Goal: Information Seeking & Learning: Learn about a topic

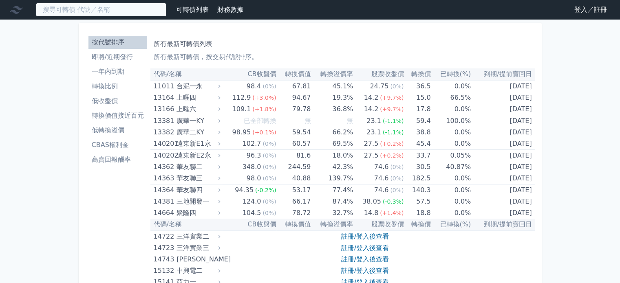
click at [84, 8] on input at bounding box center [101, 10] width 130 height 14
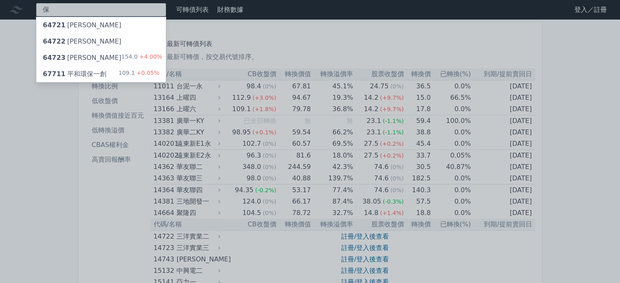
type input "保"
click at [109, 55] on div "64723 保瑞三 154.0 +4.00%" at bounding box center [101, 58] width 130 height 16
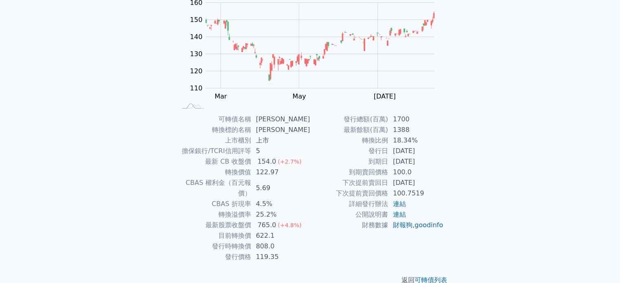
scroll to position [94, 0]
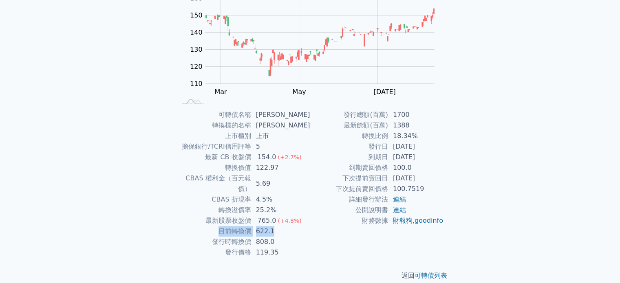
drag, startPoint x: 284, startPoint y: 223, endPoint x: 209, endPoint y: 223, distance: 75.0
click at [209, 226] on tr "目前轉換價 622.1" at bounding box center [243, 231] width 134 height 11
click at [133, 202] on div "可轉債列表 財務數據 可轉債列表 財務數據 登入／註冊 登入／註冊 可轉債列表 › 64723 保瑞三 64723 保瑞三 可轉債詳細資訊 Zoom Out …" at bounding box center [310, 100] width 620 height 388
drag, startPoint x: 419, startPoint y: 134, endPoint x: 347, endPoint y: 133, distance: 71.7
click at [347, 133] on tr "轉換比例 18.34%" at bounding box center [377, 136] width 134 height 11
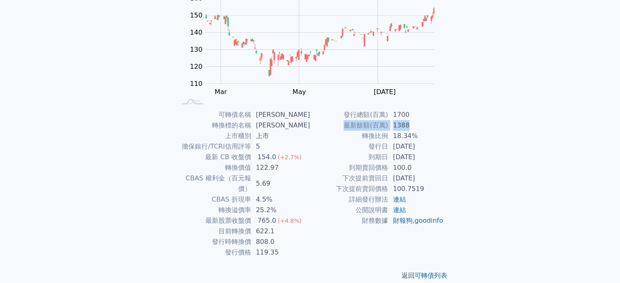
drag, startPoint x: 333, startPoint y: 121, endPoint x: 428, endPoint y: 124, distance: 94.2
click at [428, 124] on tr "最新餘額(百萬) 1388" at bounding box center [377, 125] width 134 height 11
click at [428, 124] on td "1388" at bounding box center [416, 125] width 56 height 11
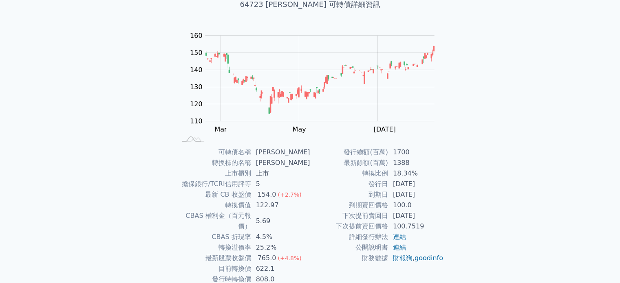
scroll to position [0, 0]
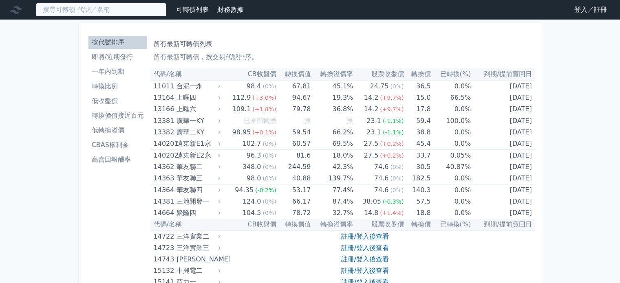
click at [57, 13] on input at bounding box center [101, 10] width 130 height 14
paste input "竣邦"
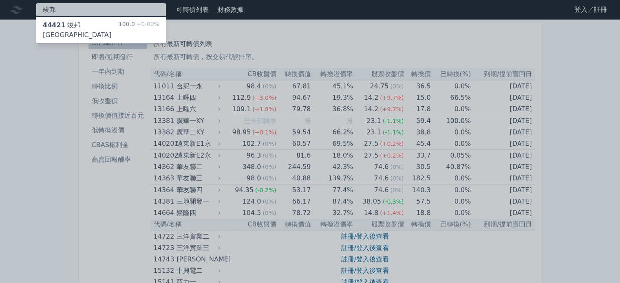
type input "竣邦"
click at [57, 26] on span "44421" at bounding box center [54, 25] width 23 height 8
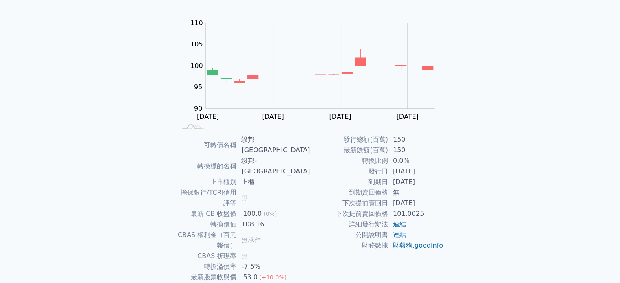
scroll to position [82, 0]
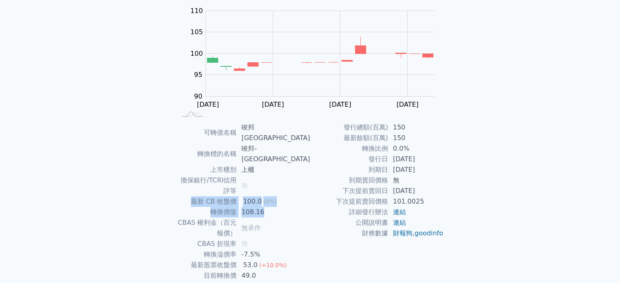
drag, startPoint x: 289, startPoint y: 179, endPoint x: 201, endPoint y: 172, distance: 88.3
click at [201, 172] on tbody "可轉債名稱 竣邦一KY 轉換標的名稱 竣邦-KY 上市櫃別 上櫃 擔保銀行/TCRI信用評等 無 最新 CB 收盤價 100.0 (0%) 轉換價值 108.…" at bounding box center [243, 212] width 134 height 180
click at [198, 196] on td "最新 CB 收盤價" at bounding box center [206, 201] width 60 height 11
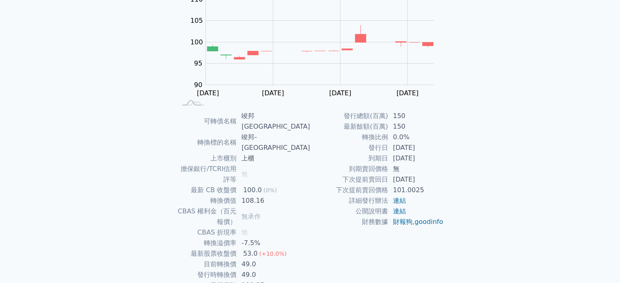
scroll to position [94, 0]
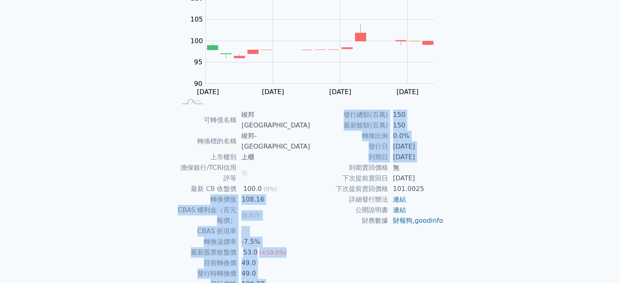
drag, startPoint x: 227, startPoint y: 168, endPoint x: 317, endPoint y: 168, distance: 90.1
click at [317, 168] on div "可轉債名稱 竣邦一KY 轉換標的名稱 竣邦-KY 上市櫃別 上櫃 擔保銀行/TCRI信用評等 無 最新 CB 收盤價 100.0 (0%) 轉換價值 108.…" at bounding box center [310, 200] width 287 height 180
click at [317, 168] on td "到期賣回價格" at bounding box center [349, 168] width 78 height 11
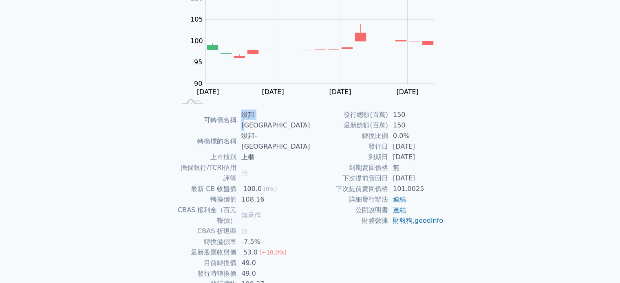
drag, startPoint x: 278, startPoint y: 114, endPoint x: 253, endPoint y: 113, distance: 24.0
click at [253, 113] on tr "可轉債名稱 竣邦一KY" at bounding box center [243, 120] width 134 height 21
copy tr "可轉債名稱 竣邦一"
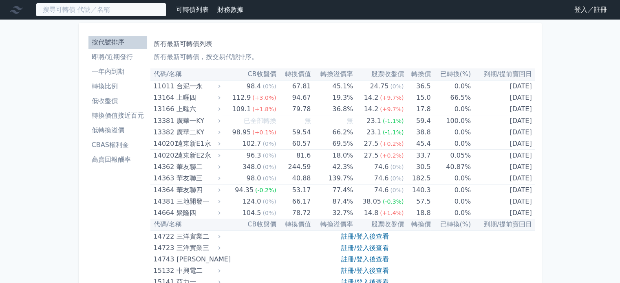
click at [105, 9] on input at bounding box center [101, 10] width 130 height 14
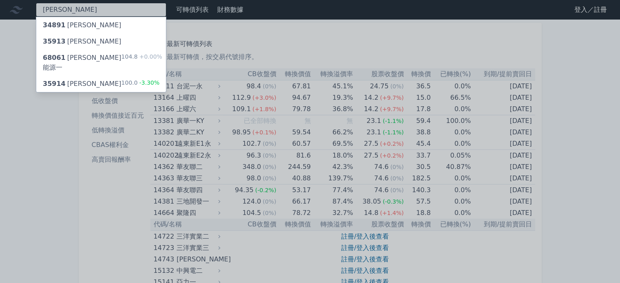
type input "[PERSON_NAME]"
click at [84, 53] on div "68061 [PERSON_NAME]能源一" at bounding box center [82, 63] width 79 height 20
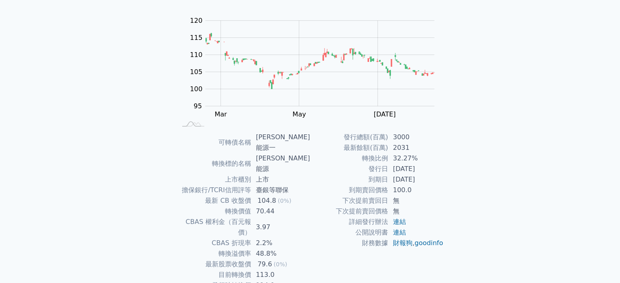
scroll to position [94, 0]
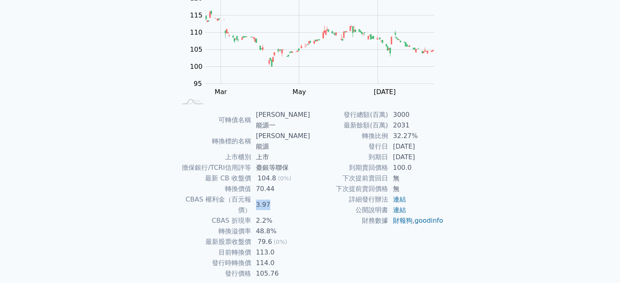
drag, startPoint x: 277, startPoint y: 176, endPoint x: 257, endPoint y: 180, distance: 20.6
click at [257, 194] on td "3.97" at bounding box center [280, 204] width 59 height 21
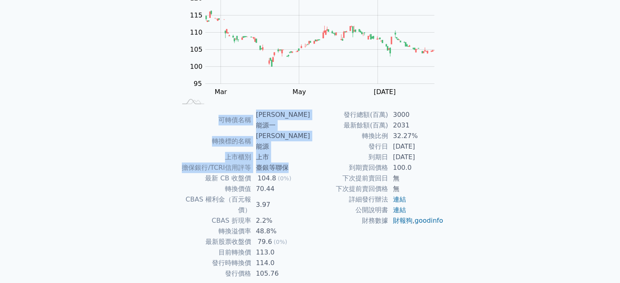
drag, startPoint x: 298, startPoint y: 145, endPoint x: 142, endPoint y: 143, distance: 155.7
click at [142, 143] on div "可轉債列表 財務數據 可轉債列表 財務數據 登入／註冊 登入／註冊 可轉債列表 › 68061 森崴能源一 68061 森崴能源一 可轉債詳細資訊 Zoom …" at bounding box center [310, 110] width 620 height 409
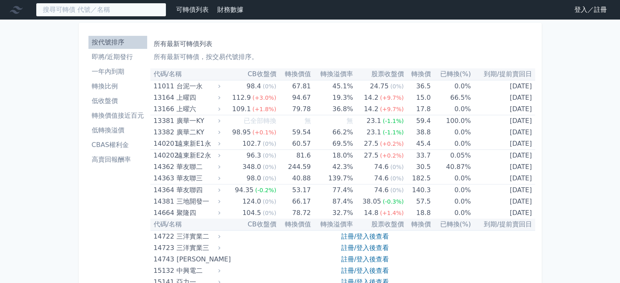
click at [75, 11] on input at bounding box center [101, 10] width 130 height 14
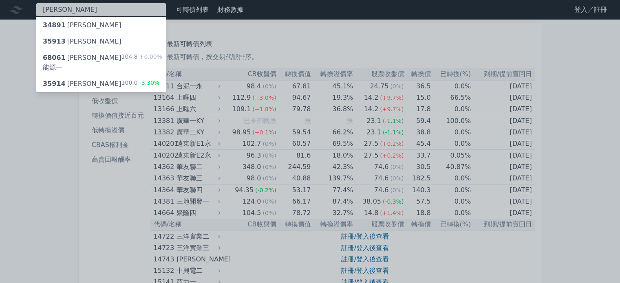
type input "[PERSON_NAME]"
click at [112, 55] on div "68061 [PERSON_NAME]能源一 104.8 +0.00%" at bounding box center [101, 63] width 130 height 26
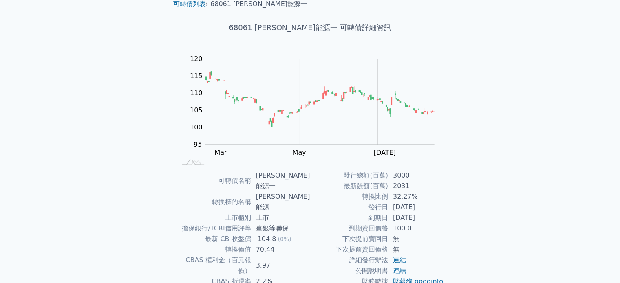
scroll to position [82, 0]
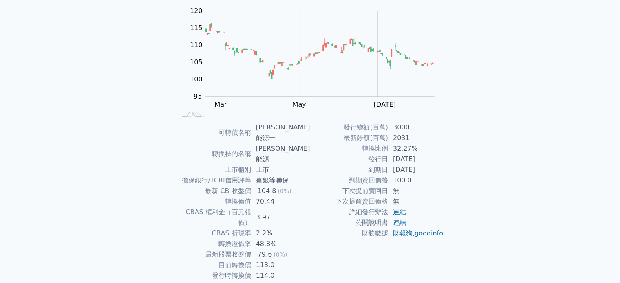
drag, startPoint x: 435, startPoint y: 170, endPoint x: 365, endPoint y: 172, distance: 70.1
click at [365, 172] on tr "到期日 [DATE]" at bounding box center [377, 170] width 134 height 11
click at [365, 172] on td "到期日" at bounding box center [349, 170] width 78 height 11
drag, startPoint x: 366, startPoint y: 169, endPoint x: 435, endPoint y: 174, distance: 69.9
click at [435, 174] on tr "到期日 [DATE]" at bounding box center [377, 170] width 134 height 11
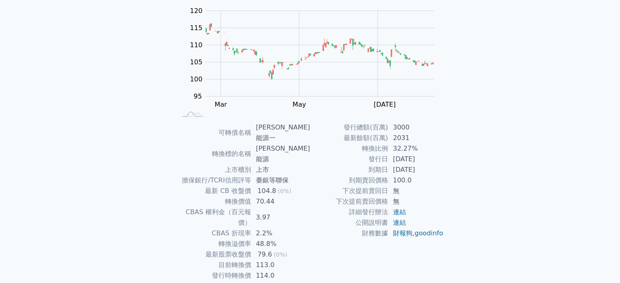
click at [435, 174] on td "[DATE]" at bounding box center [416, 170] width 56 height 11
drag, startPoint x: 435, startPoint y: 170, endPoint x: 360, endPoint y: 172, distance: 75.4
click at [360, 172] on tr "到期日 [DATE]" at bounding box center [377, 170] width 134 height 11
